Goal: Navigation & Orientation: Find specific page/section

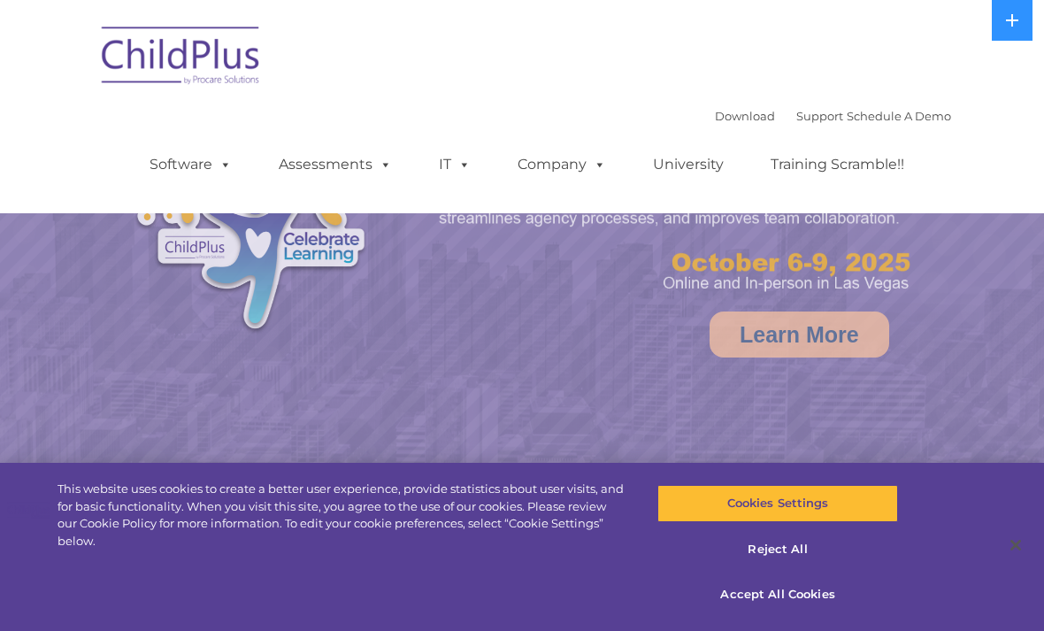
select select "MEDIUM"
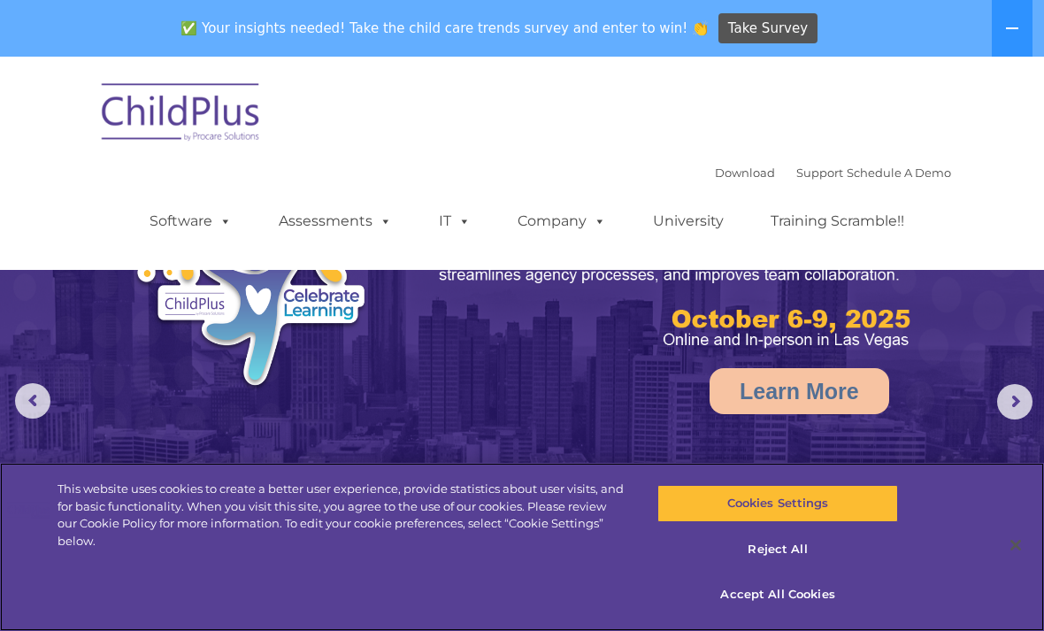
click at [1007, 41] on button at bounding box center [1011, 28] width 41 height 57
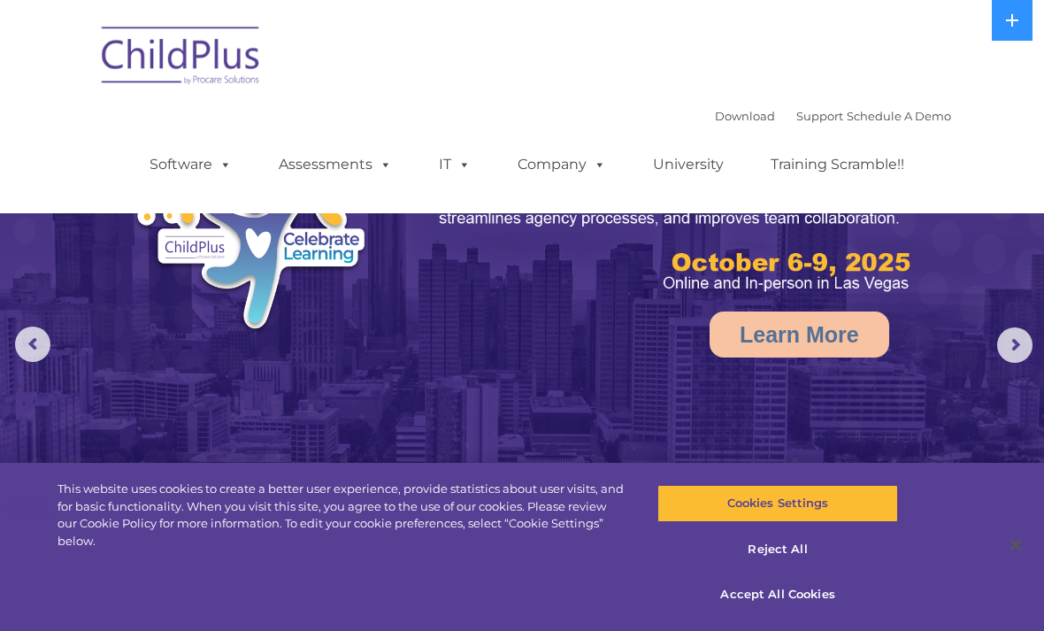
click at [1014, 34] on button at bounding box center [1011, 20] width 41 height 41
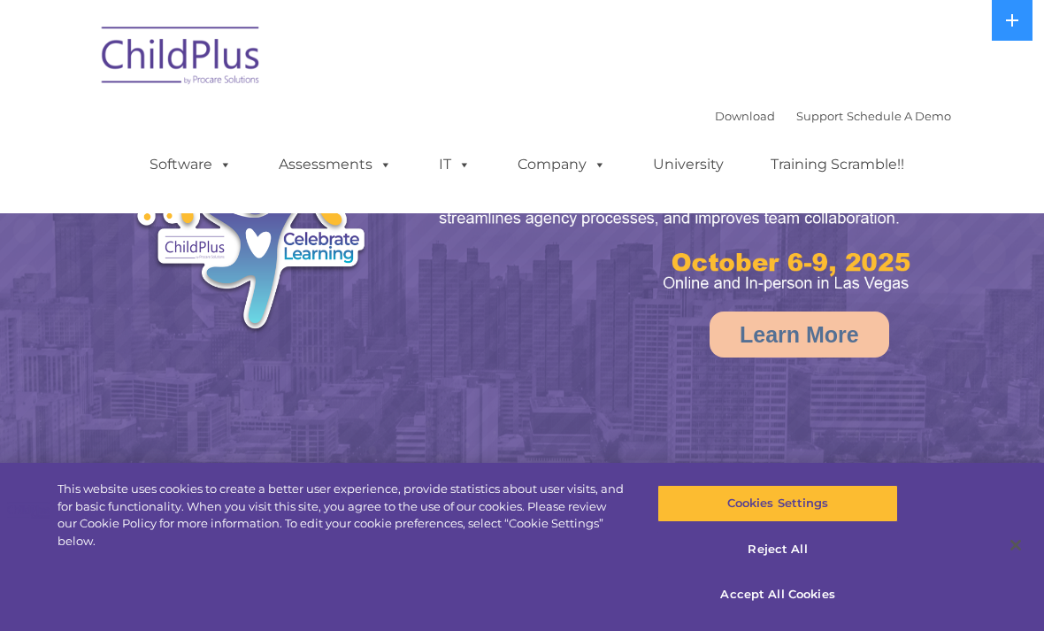
select select "MEDIUM"
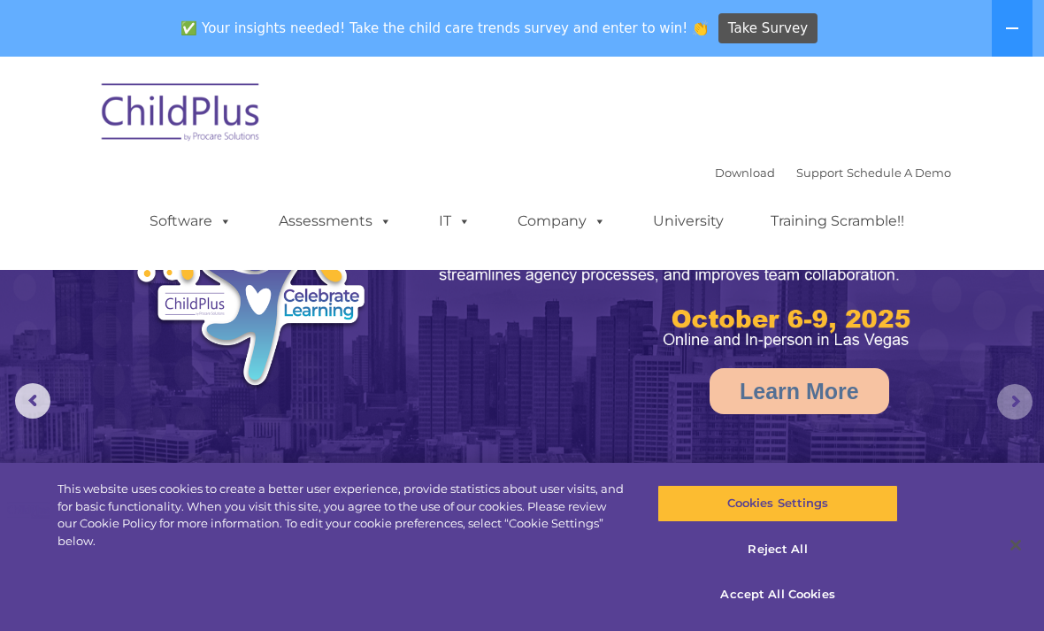
click at [1021, 402] on rs-arrow at bounding box center [1014, 401] width 35 height 35
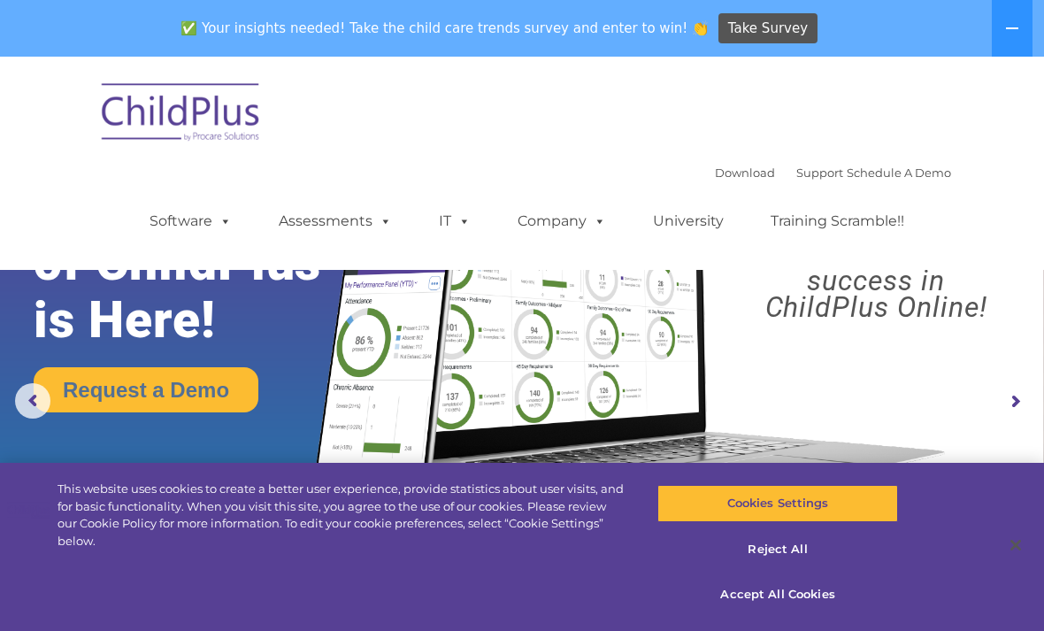
click at [1010, 399] on rs-arrow at bounding box center [1014, 401] width 35 height 35
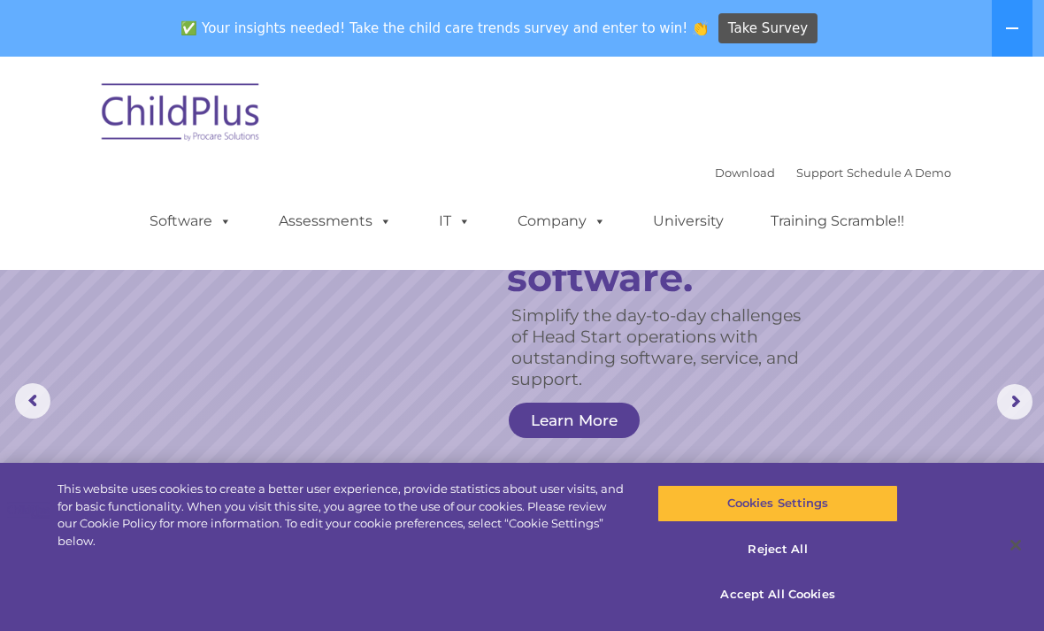
click at [378, 227] on span at bounding box center [381, 220] width 19 height 17
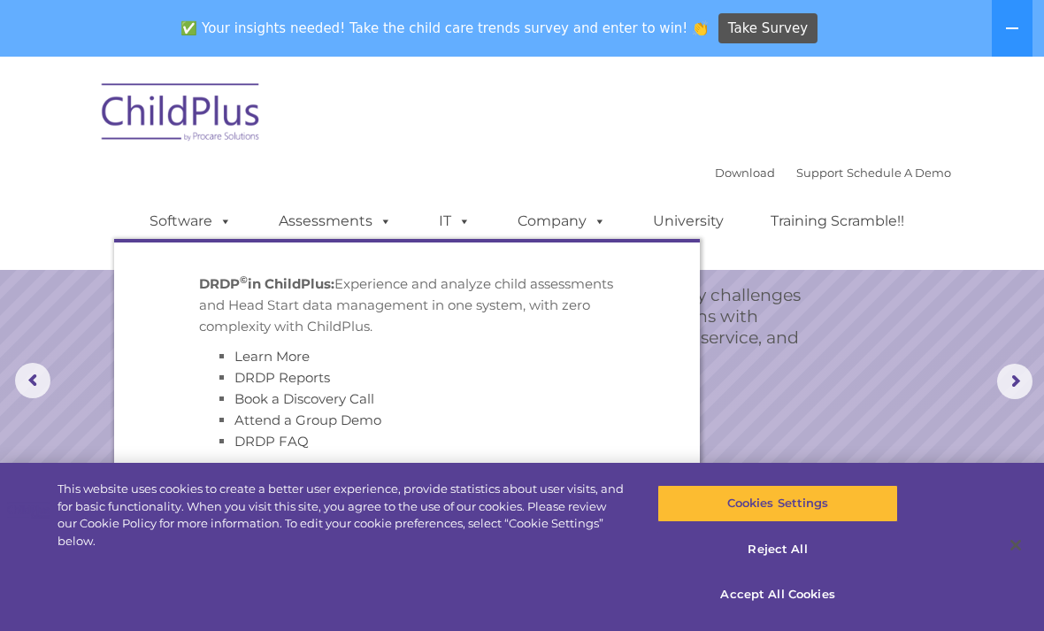
scroll to position [22, 0]
click at [261, 383] on link "DRDP Reports" at bounding box center [282, 377] width 96 height 17
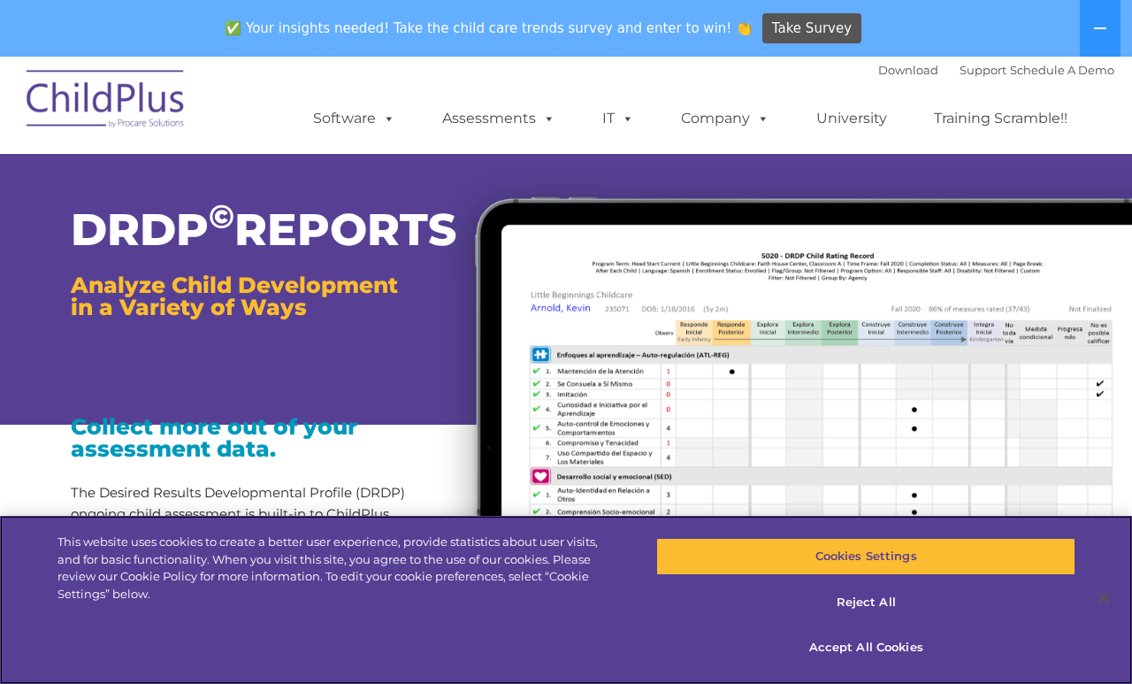
scroll to position [11, 0]
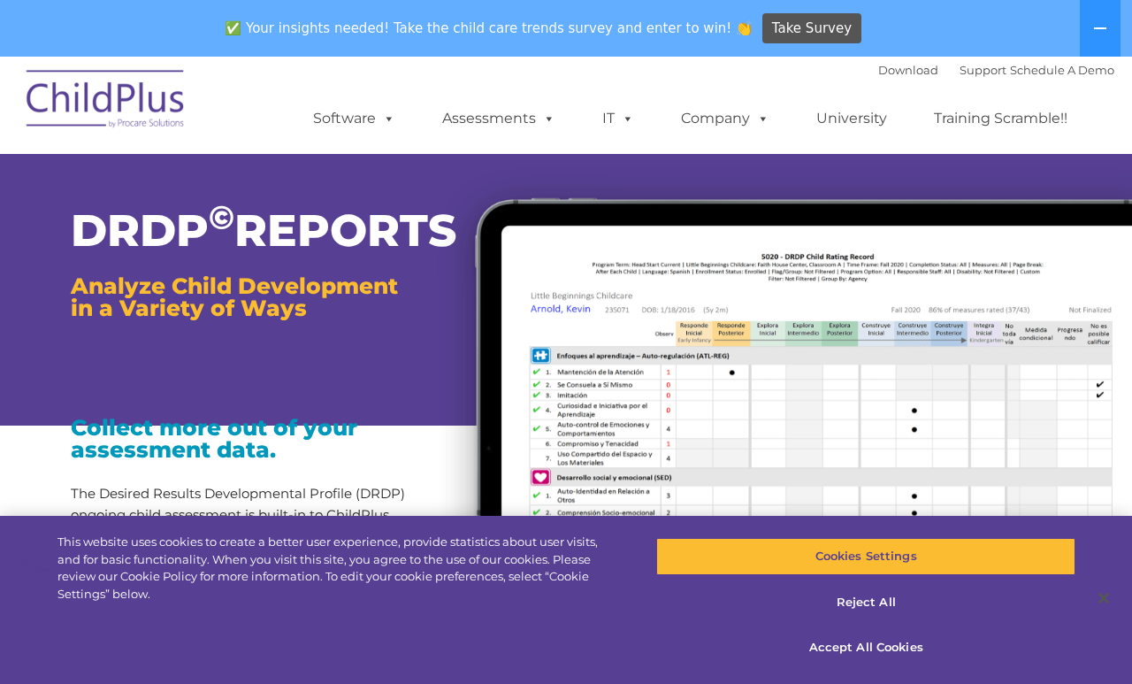
click at [541, 379] on img at bounding box center [776, 452] width 712 height 603
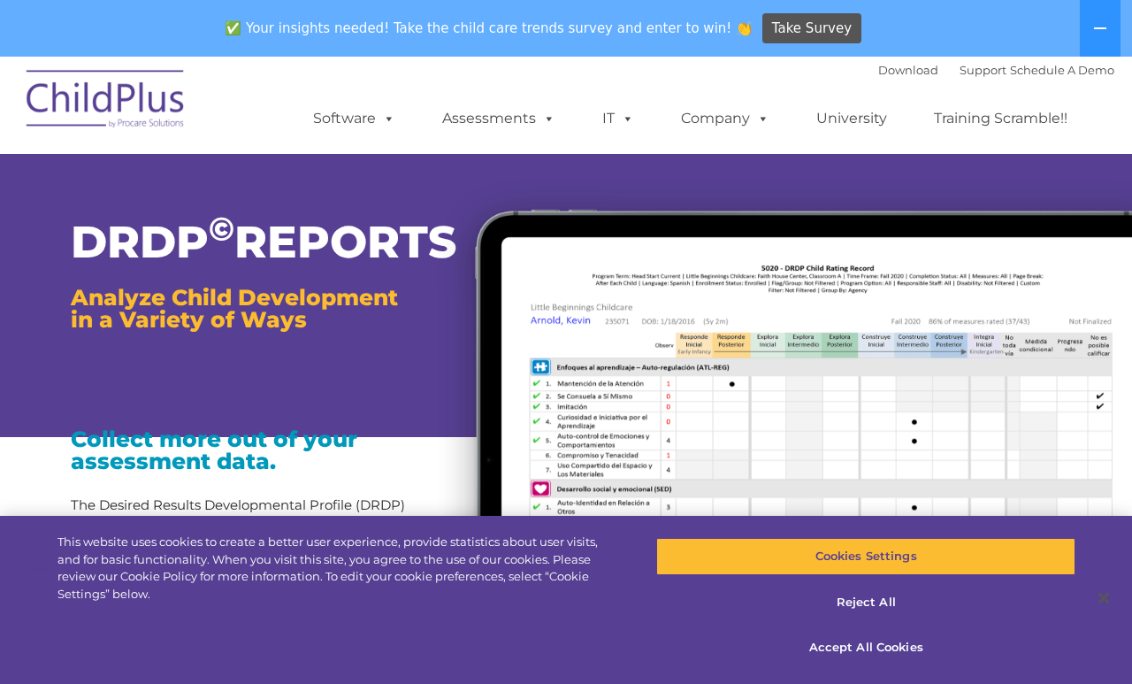
click at [738, 126] on link "Company" at bounding box center [725, 118] width 124 height 35
click at [539, 220] on img at bounding box center [776, 464] width 712 height 603
click at [518, 123] on link "Assessments" at bounding box center [499, 118] width 149 height 35
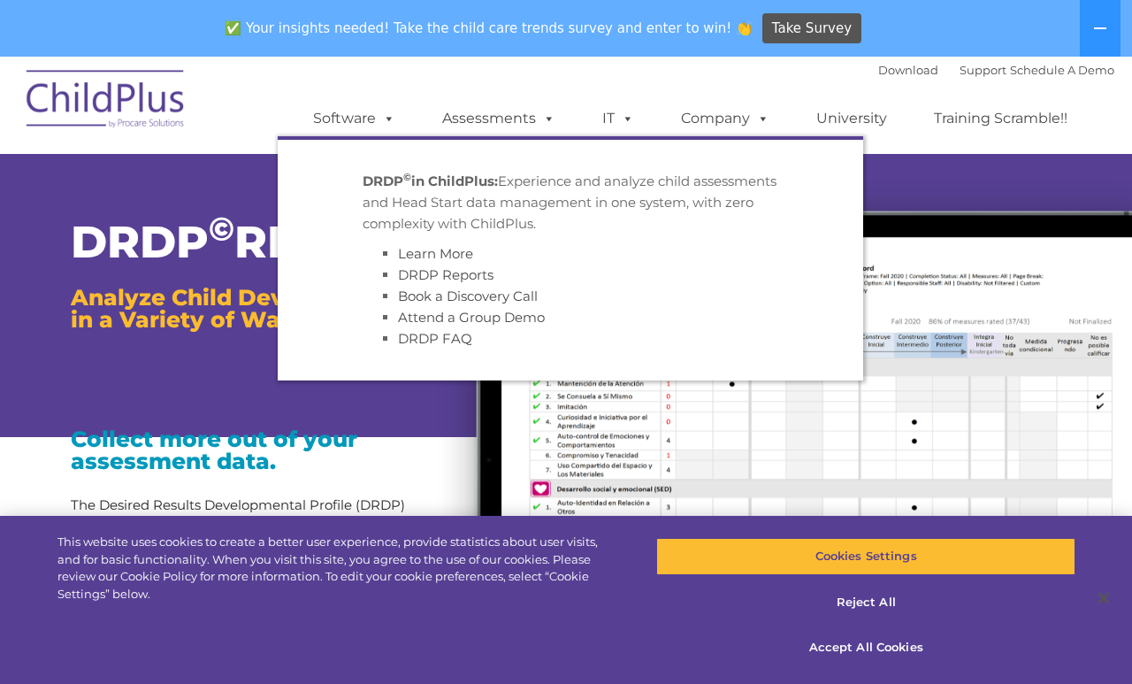
click at [374, 129] on link "Software" at bounding box center [354, 118] width 118 height 35
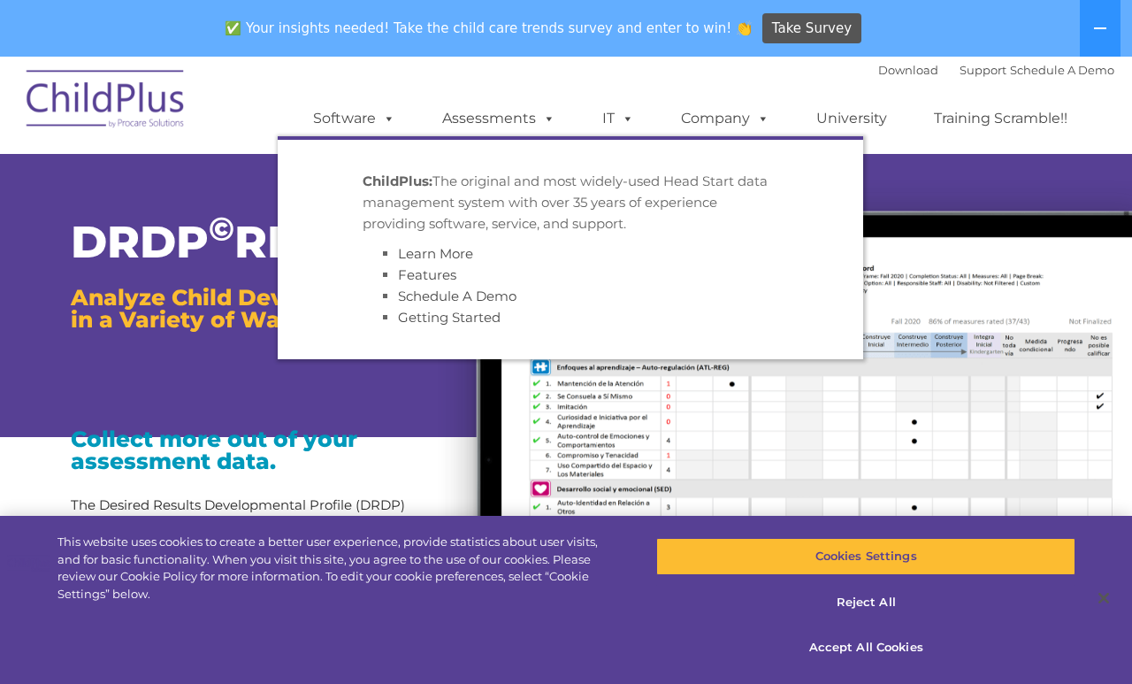
click at [999, 207] on img at bounding box center [776, 464] width 712 height 603
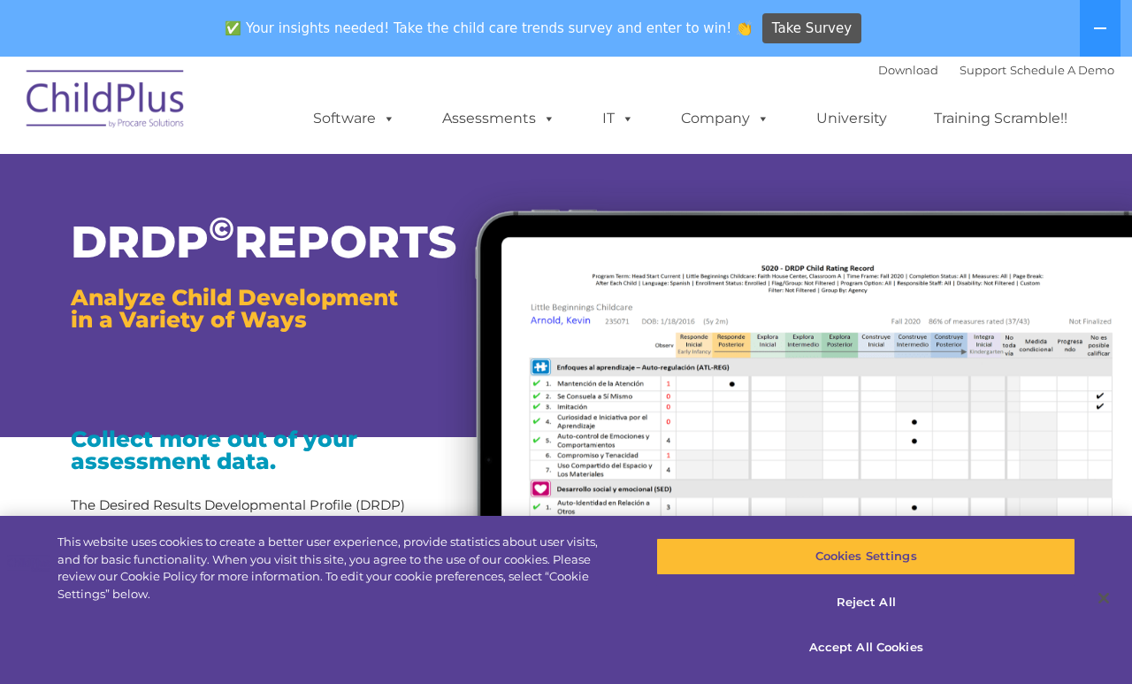
click at [1038, 126] on link "Training Scramble!!" at bounding box center [1000, 118] width 169 height 35
click at [866, 129] on link "University" at bounding box center [852, 118] width 106 height 35
